Goal: Entertainment & Leisure: Consume media (video, audio)

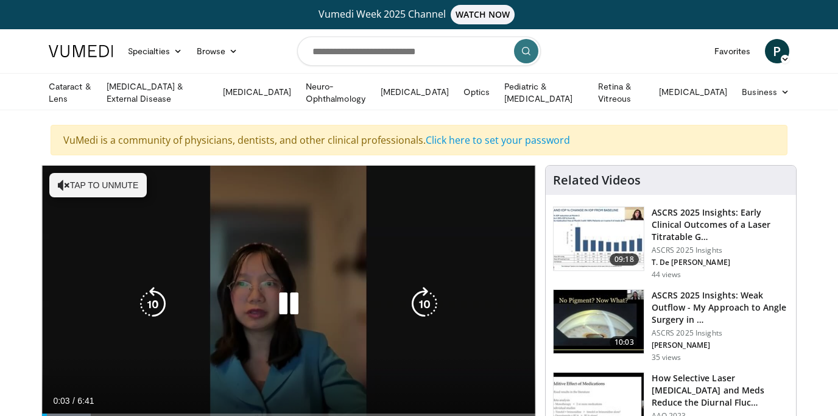
click at [102, 177] on button "Tap to unmute" at bounding box center [97, 185] width 97 height 24
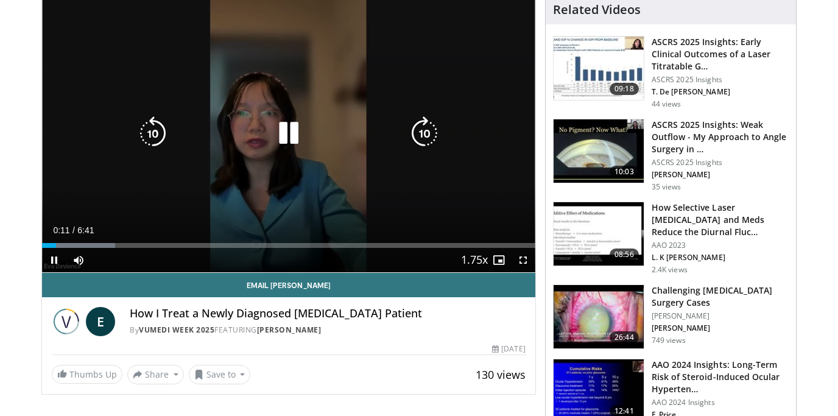
scroll to position [172, 0]
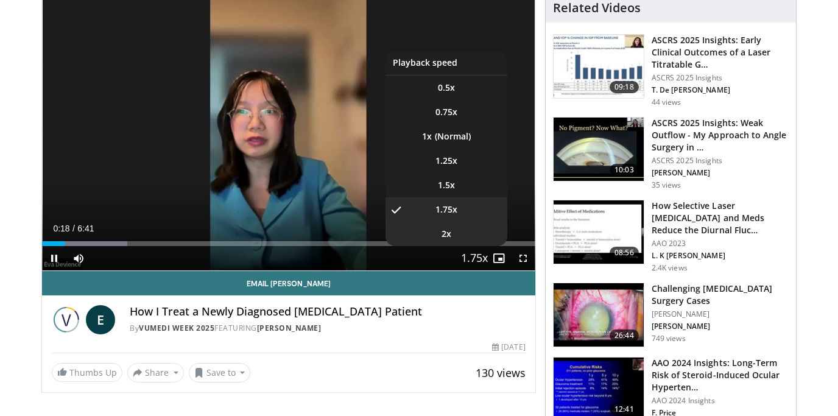
click at [458, 232] on li "2x" at bounding box center [446, 234] width 122 height 24
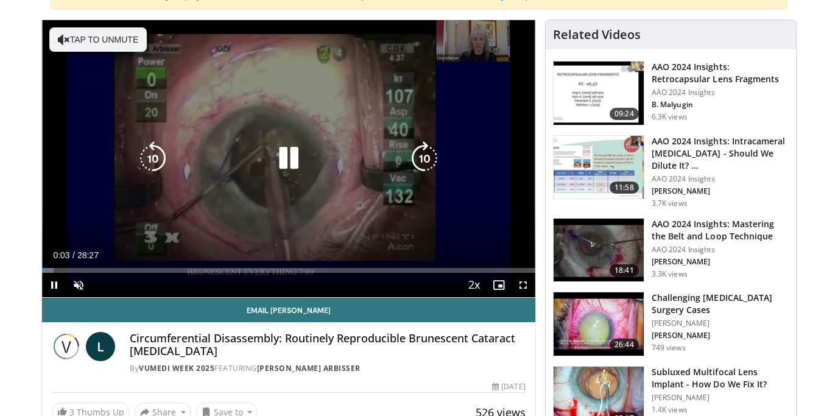
scroll to position [146, 0]
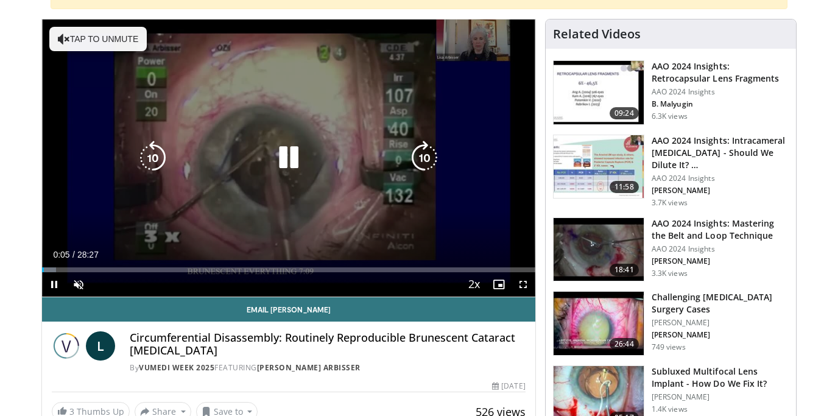
click at [107, 31] on button "Tap to unmute" at bounding box center [97, 39] width 97 height 24
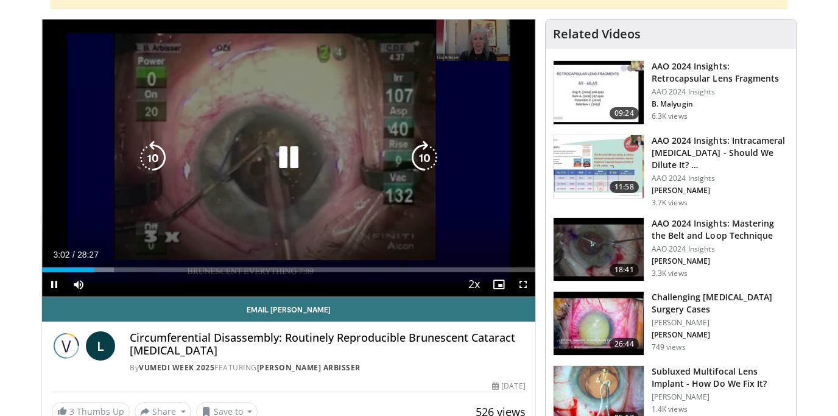
click at [154, 152] on icon "Video Player" at bounding box center [153, 158] width 34 height 34
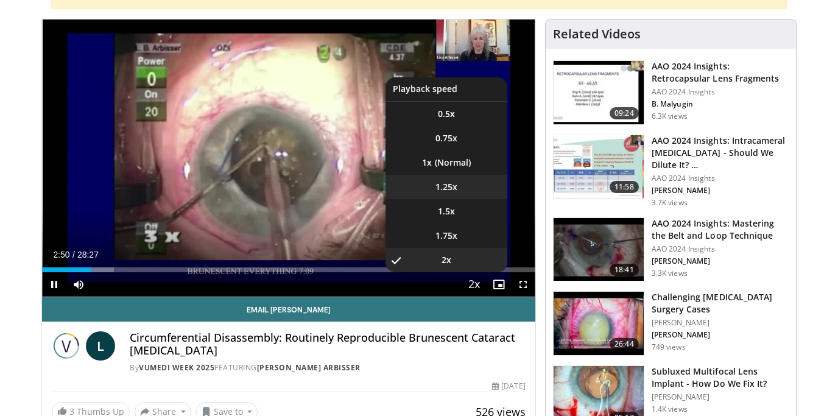
click at [459, 185] on li "1.25x" at bounding box center [446, 187] width 122 height 24
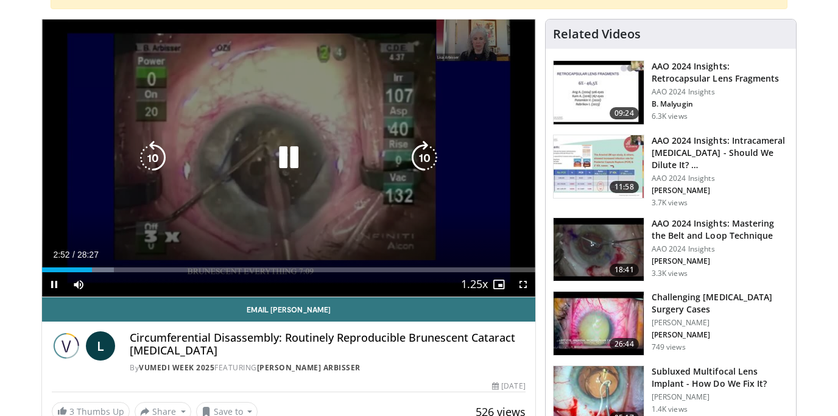
click at [155, 156] on icon "Video Player" at bounding box center [153, 158] width 34 height 34
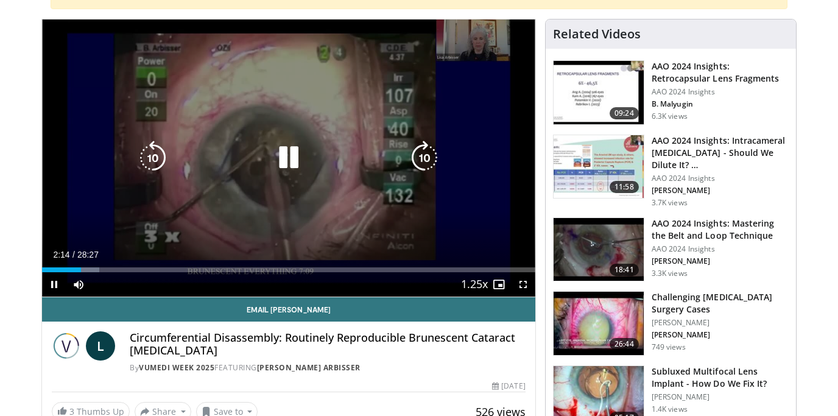
click at [155, 156] on icon "Video Player" at bounding box center [153, 158] width 34 height 34
click at [155, 153] on icon "Video Player" at bounding box center [153, 158] width 34 height 34
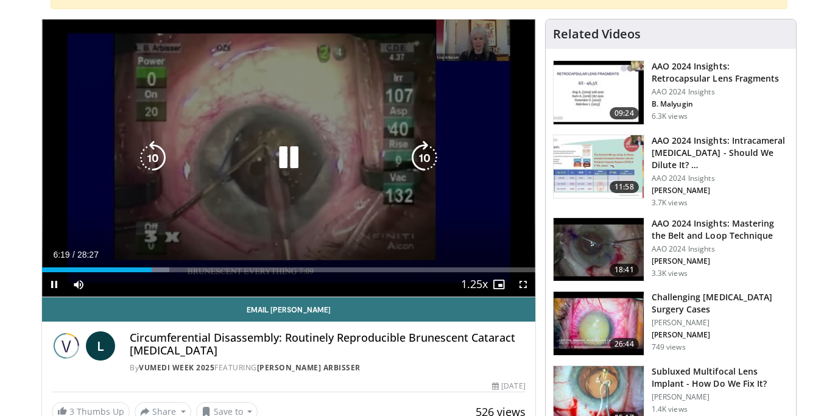
click at [153, 155] on icon "Video Player" at bounding box center [153, 158] width 34 height 34
click at [289, 155] on icon "Video Player" at bounding box center [289, 158] width 34 height 34
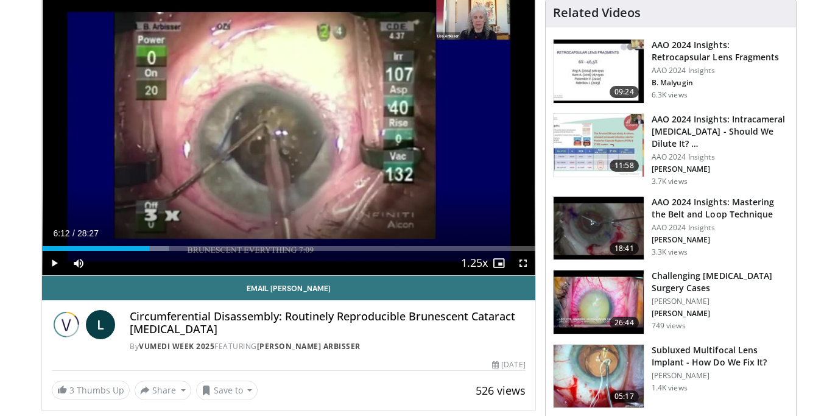
scroll to position [172, 0]
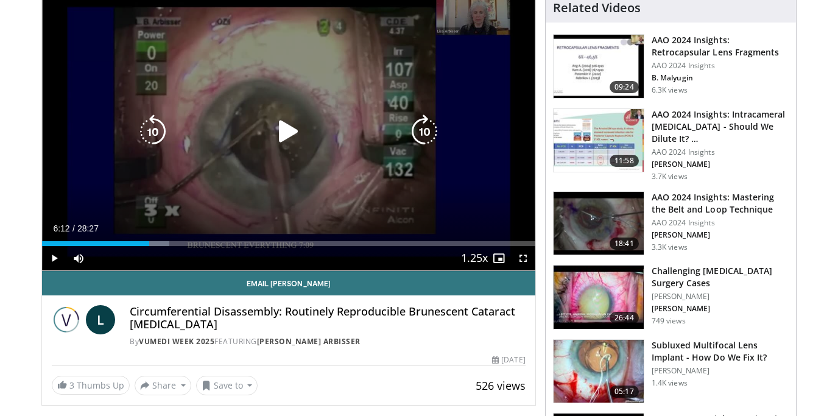
click at [427, 132] on icon "Video Player" at bounding box center [424, 131] width 34 height 34
click at [284, 127] on icon "Video Player" at bounding box center [289, 131] width 34 height 34
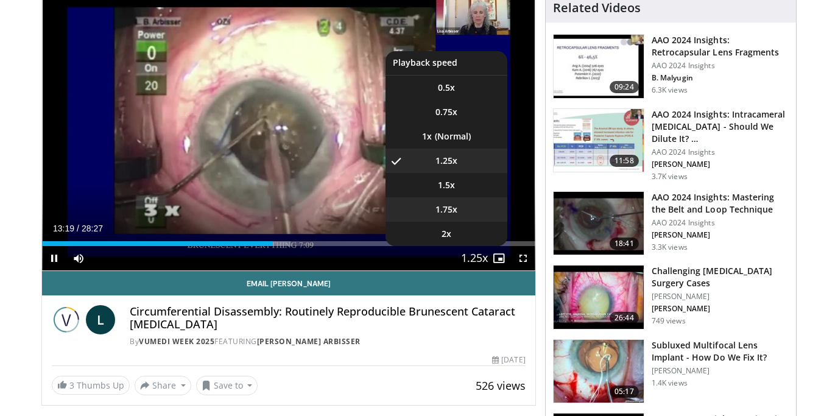
click at [466, 206] on li "1.75x" at bounding box center [446, 209] width 122 height 24
click at [470, 230] on li "2x" at bounding box center [446, 234] width 122 height 24
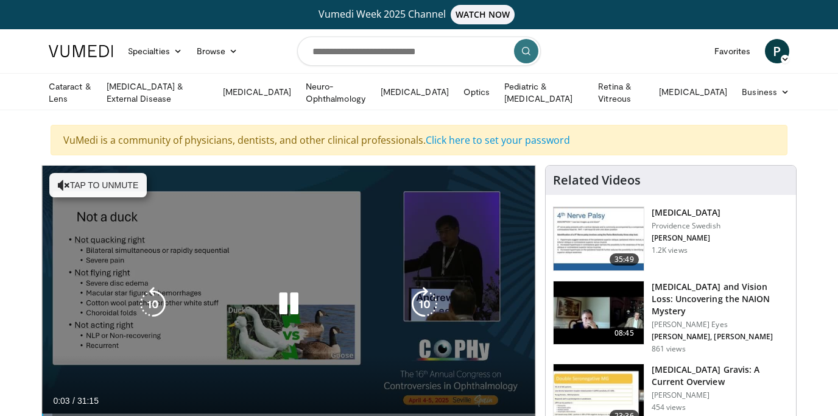
click at [111, 183] on button "Tap to unmute" at bounding box center [97, 185] width 97 height 24
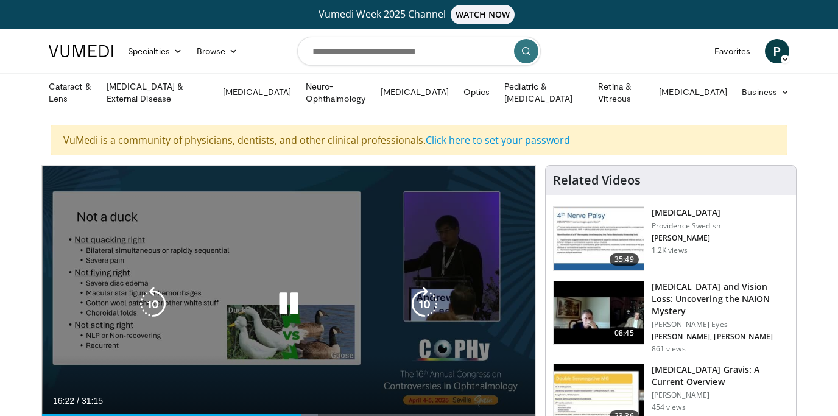
click at [506, 250] on div "10 seconds Tap to unmute" at bounding box center [288, 304] width 493 height 277
click at [483, 323] on div "10 seconds Tap to unmute" at bounding box center [288, 304] width 493 height 277
click at [483, 324] on div "10 seconds Tap to unmute" at bounding box center [288, 304] width 493 height 277
click at [388, 374] on div "10 seconds Tap to unmute" at bounding box center [288, 304] width 493 height 277
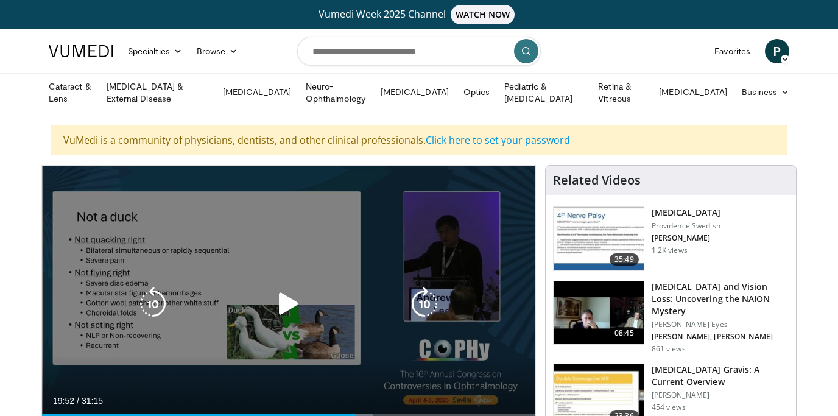
click at [388, 374] on div "10 seconds Tap to unmute" at bounding box center [288, 304] width 493 height 277
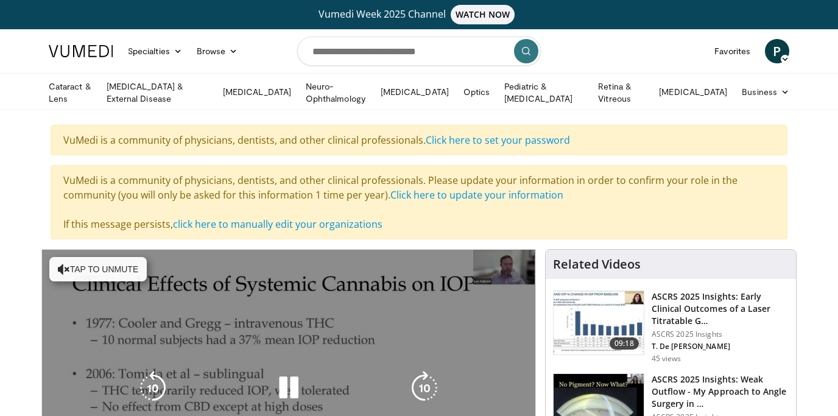
click at [121, 264] on button "Tap to unmute" at bounding box center [97, 269] width 97 height 24
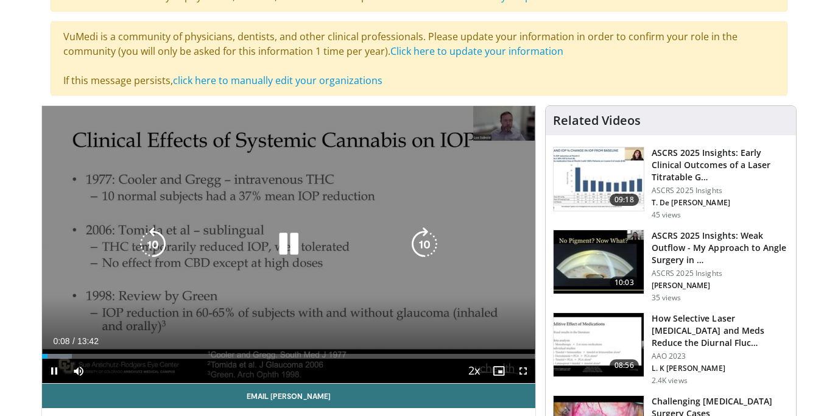
scroll to position [145, 0]
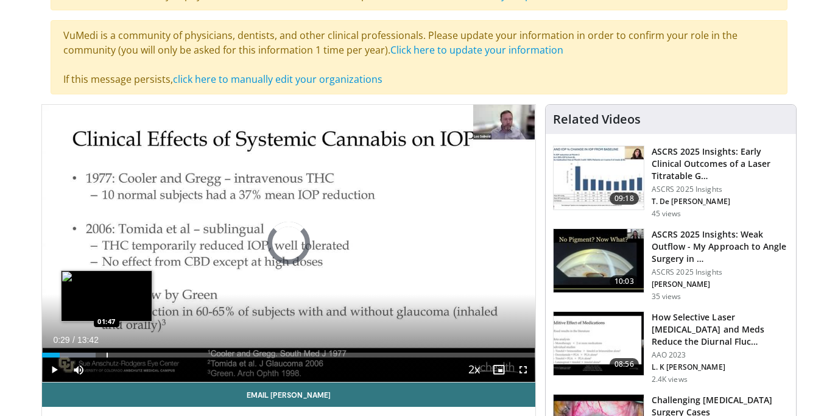
click at [106, 355] on div "Loaded : 10.85% 00:29 01:47" at bounding box center [288, 355] width 493 height 5
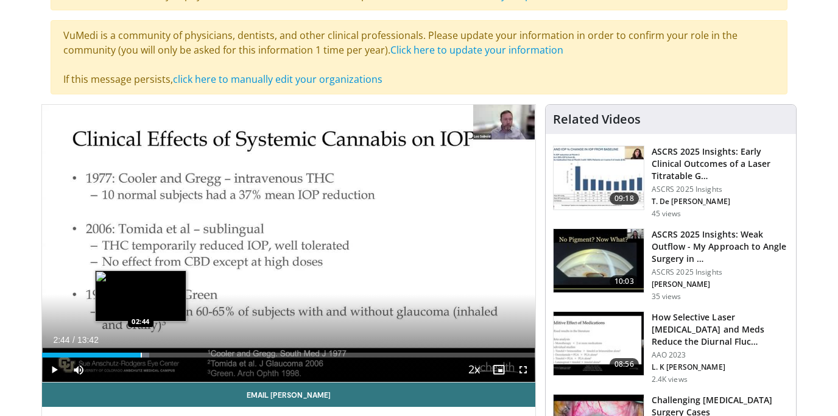
click at [141, 354] on div "Progress Bar" at bounding box center [141, 355] width 1 height 5
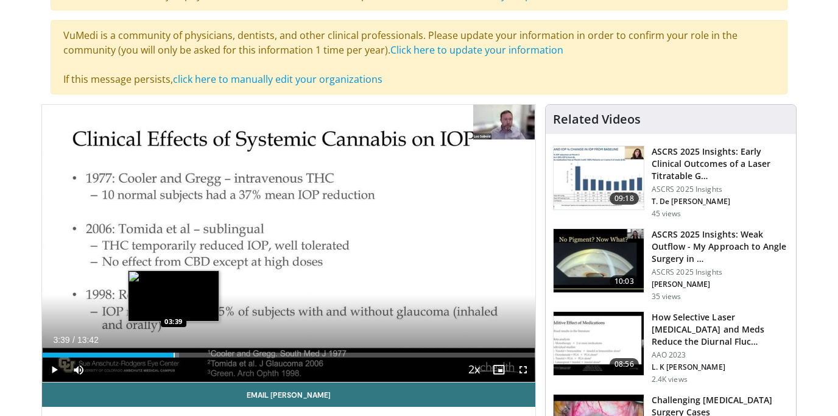
click at [174, 355] on div "Progress Bar" at bounding box center [174, 355] width 1 height 5
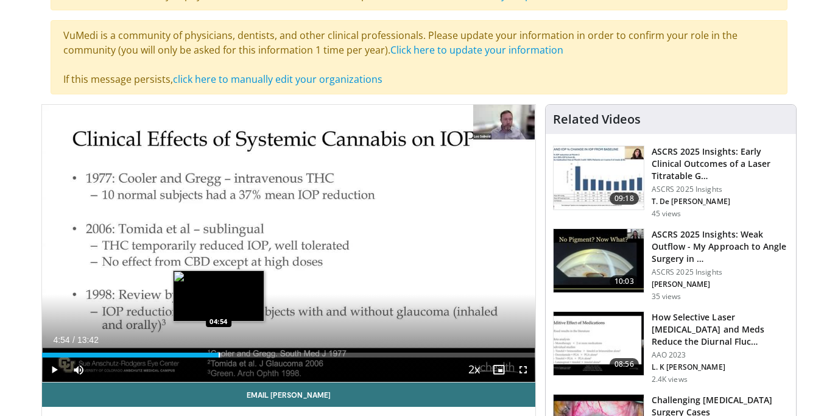
click at [219, 354] on div "Progress Bar" at bounding box center [219, 355] width 1 height 5
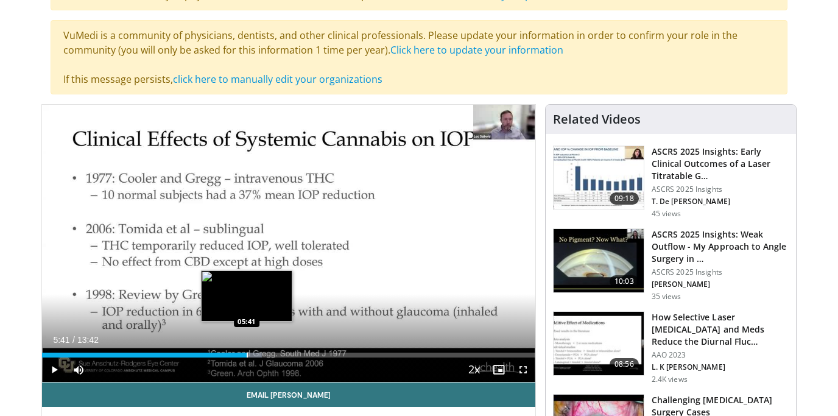
click at [247, 354] on div "Progress Bar" at bounding box center [247, 355] width 1 height 5
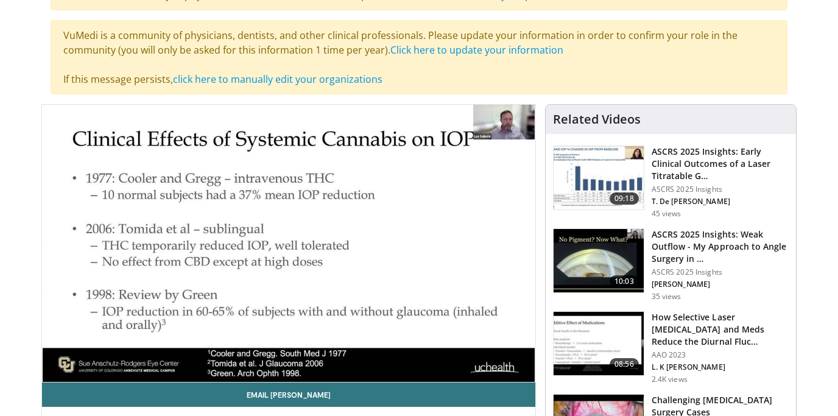
click at [271, 355] on div "10 seconds Tap to unmute" at bounding box center [288, 243] width 493 height 277
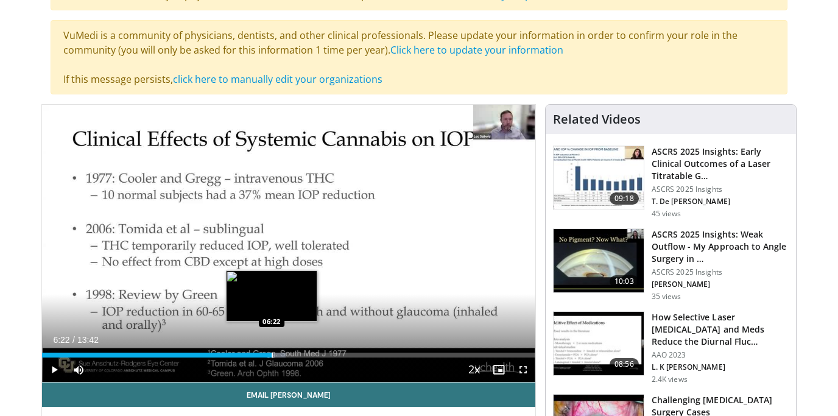
click at [272, 355] on div "Progress Bar" at bounding box center [272, 355] width 1 height 5
click at [289, 354] on div "Progress Bar" at bounding box center [289, 355] width 1 height 5
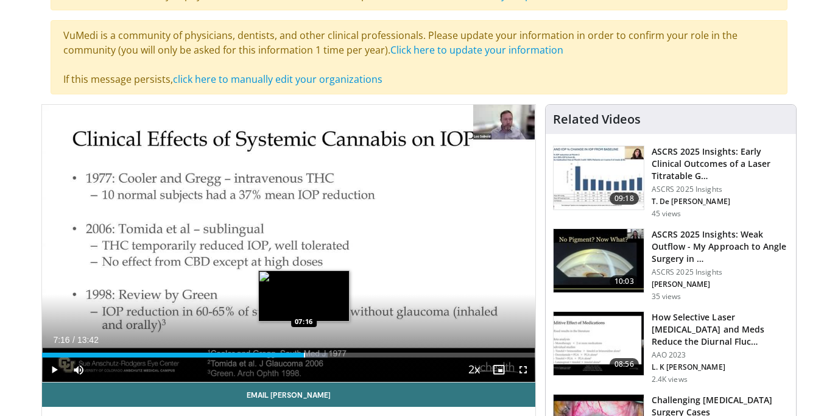
click at [304, 354] on div "Progress Bar" at bounding box center [304, 355] width 1 height 5
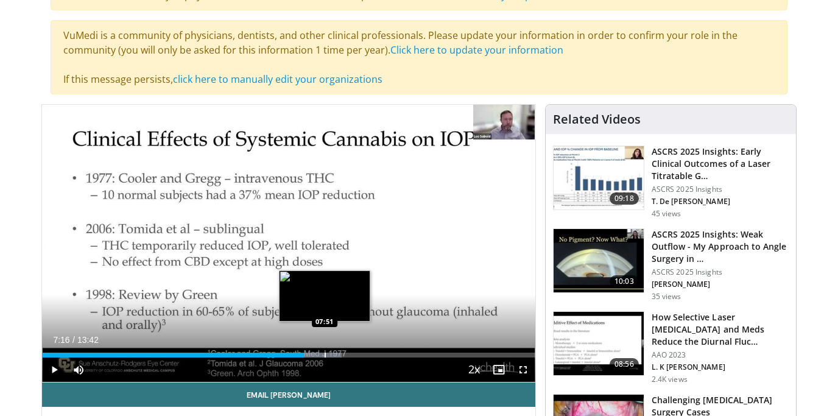
click at [325, 353] on div "Progress Bar" at bounding box center [325, 355] width 1 height 5
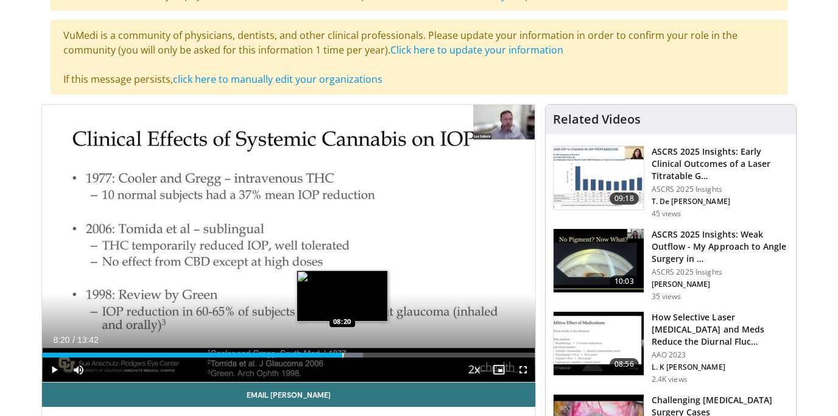
click at [342, 354] on div "Progress Bar" at bounding box center [342, 355] width 1 height 5
click at [356, 353] on div "Progress Bar" at bounding box center [356, 355] width 1 height 5
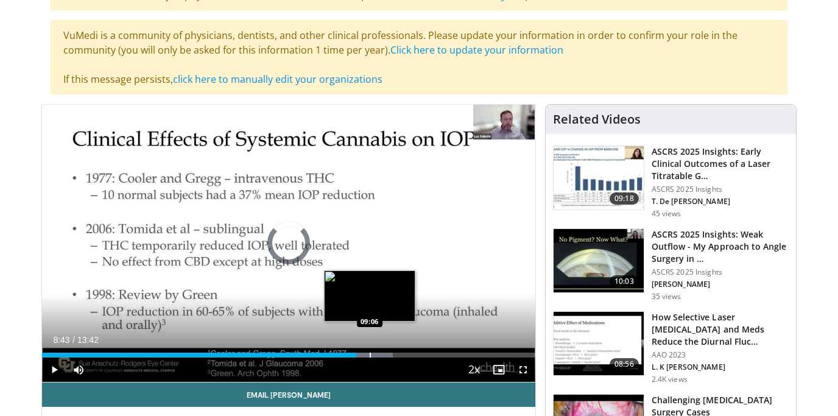
click at [370, 353] on div "Progress Bar" at bounding box center [370, 355] width 1 height 5
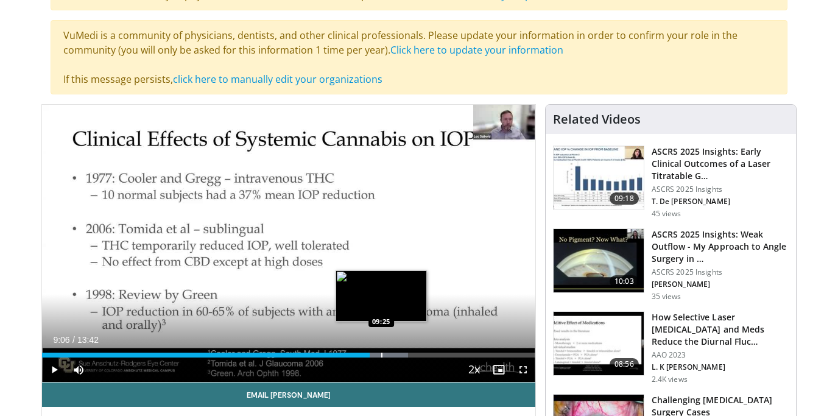
click at [381, 355] on div "Progress Bar" at bounding box center [381, 355] width 1 height 5
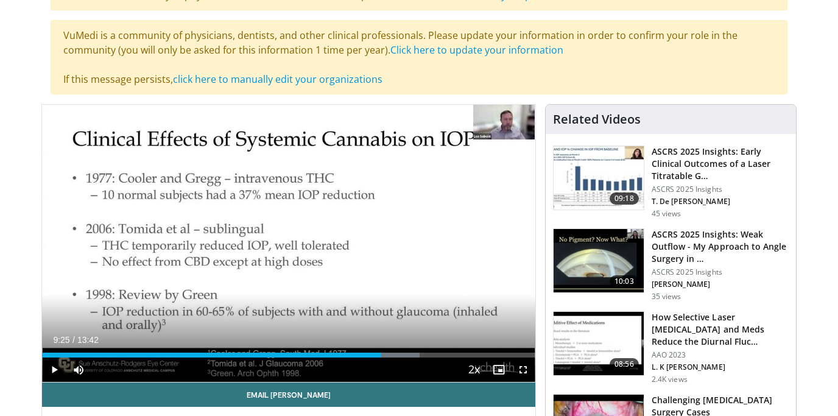
click at [395, 357] on div "Current Time 9:25 / Duration 13:42 Play Skip Backward Skip Forward Mute Loaded …" at bounding box center [288, 369] width 493 height 24
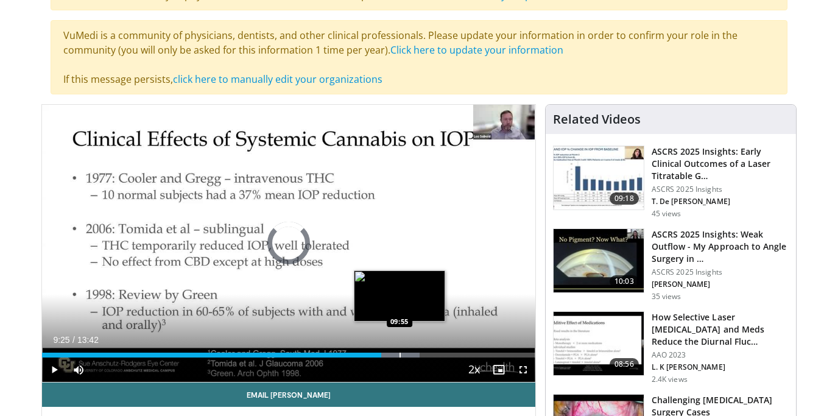
click at [399, 354] on div "Progress Bar" at bounding box center [399, 355] width 1 height 5
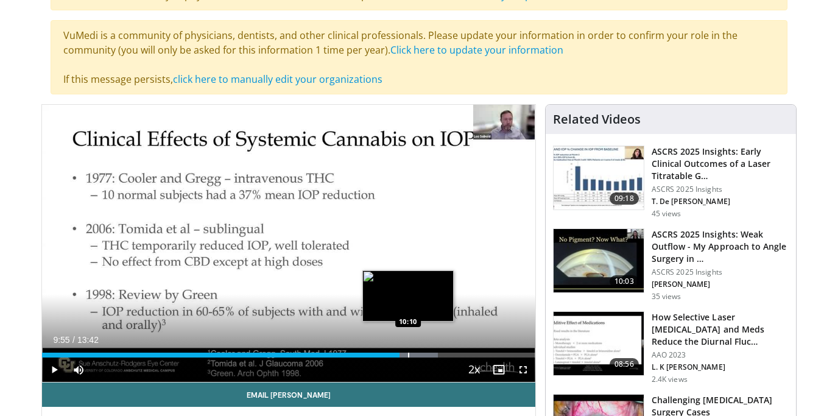
click at [408, 354] on div "Progress Bar" at bounding box center [408, 355] width 1 height 5
click at [415, 353] on div "Progress Bar" at bounding box center [415, 355] width 1 height 5
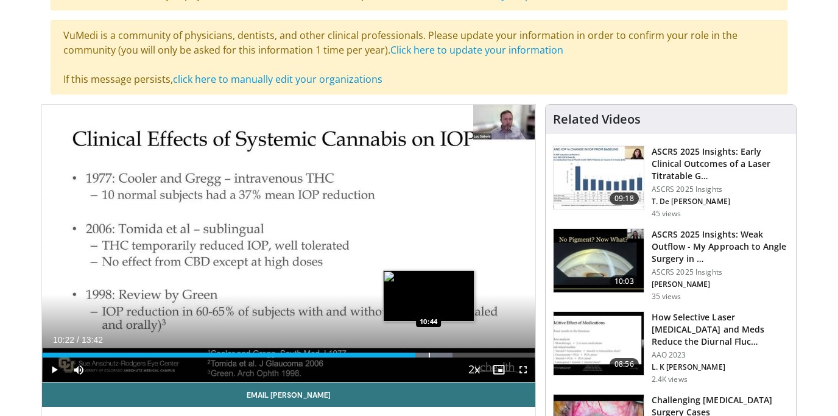
click at [429, 353] on div "Progress Bar" at bounding box center [429, 355] width 1 height 5
click at [436, 354] on div "Progress Bar" at bounding box center [436, 355] width 1 height 5
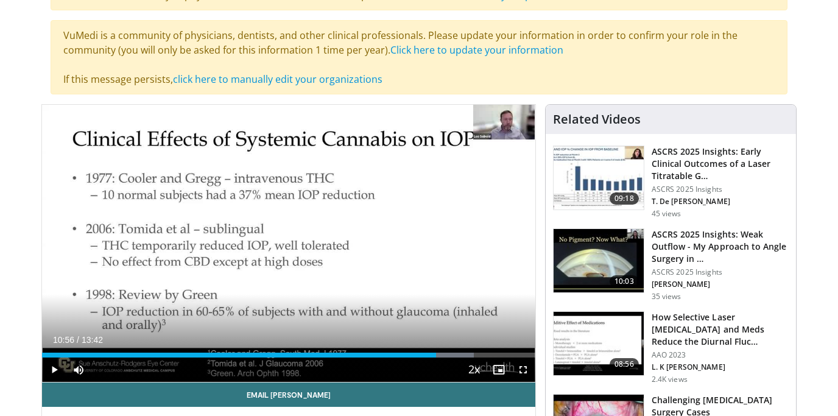
click at [445, 357] on div "Current Time 10:56 / Duration 13:42 Play Skip Backward Skip Forward Mute Loaded…" at bounding box center [288, 369] width 493 height 24
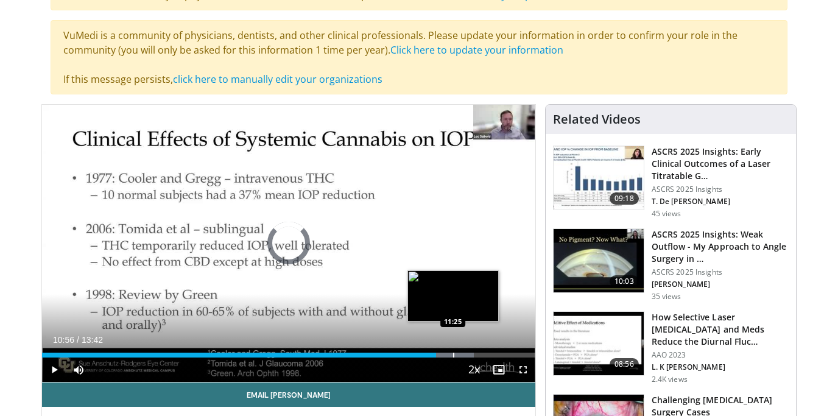
click at [453, 354] on div "Progress Bar" at bounding box center [453, 355] width 1 height 5
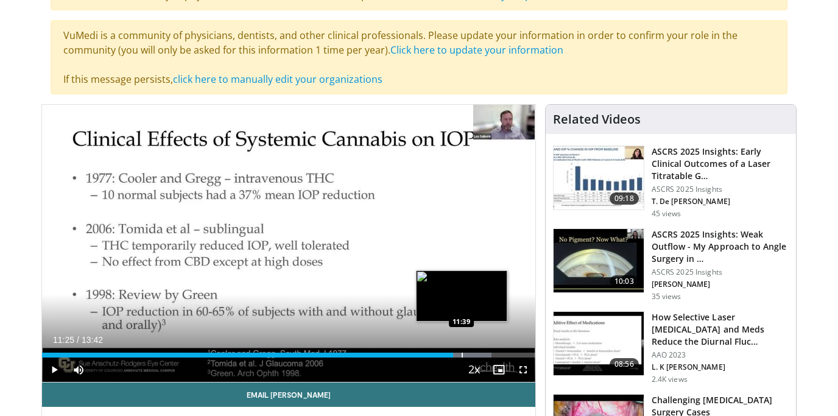
click at [461, 355] on div "Progress Bar" at bounding box center [461, 355] width 1 height 5
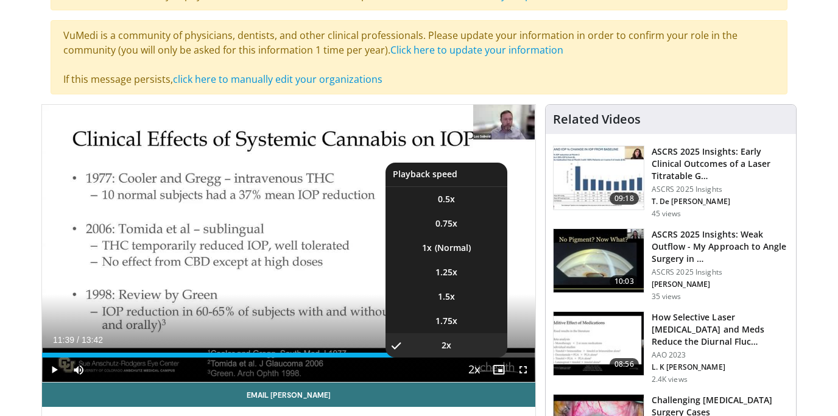
click at [474, 353] on li "2x , selected" at bounding box center [446, 345] width 122 height 24
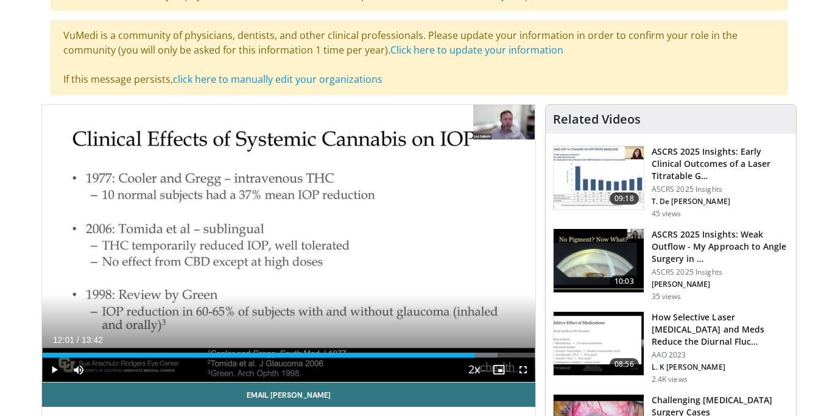
click at [474, 353] on div "Loaded : 92.43% 11:39 11:41" at bounding box center [288, 355] width 493 height 5
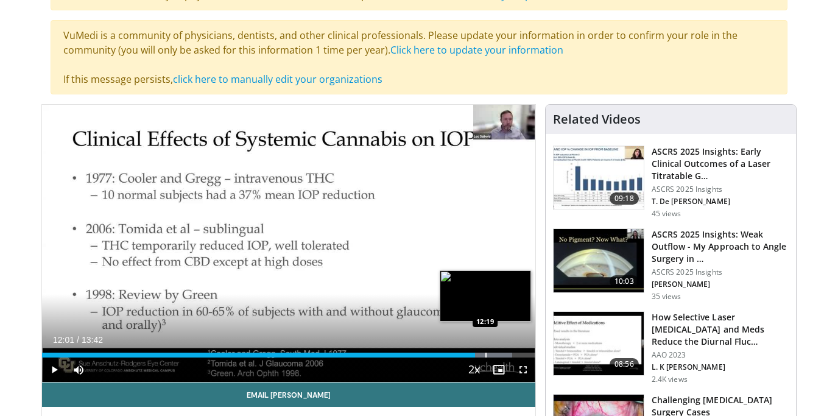
click at [485, 353] on div "Progress Bar" at bounding box center [485, 355] width 1 height 5
click at [491, 353] on div "Progress Bar" at bounding box center [491, 355] width 1 height 5
click at [500, 354] on div "Progress Bar" at bounding box center [500, 355] width 1 height 5
